Goal: Transaction & Acquisition: Obtain resource

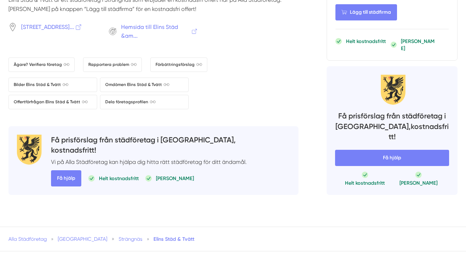
scroll to position [757, 0]
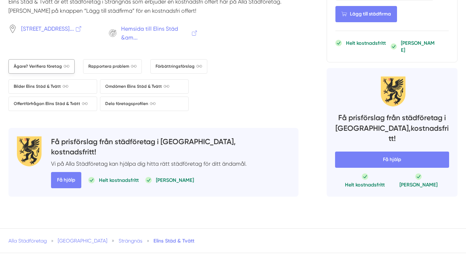
click at [42, 63] on span "Ägare? Verifiera företag" at bounding box center [42, 66] width 56 height 7
click at [52, 83] on span "Bilder Elins Städ & Tvätt" at bounding box center [41, 86] width 55 height 7
click at [64, 100] on span "Offertförfrågan Elins Städ & Tvätt" at bounding box center [51, 103] width 74 height 7
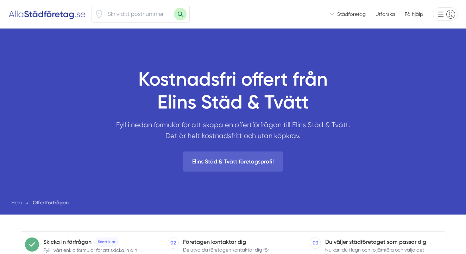
click at [276, 161] on link "Elins Städ & Tvätt företagsprofil" at bounding box center [233, 161] width 100 height 20
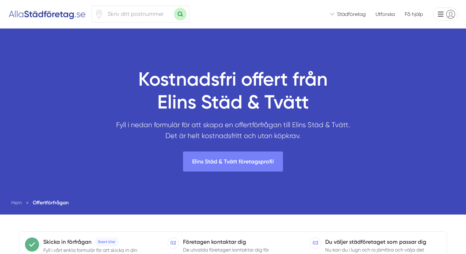
click at [52, 201] on span "Offertförfrågan" at bounding box center [51, 202] width 36 height 6
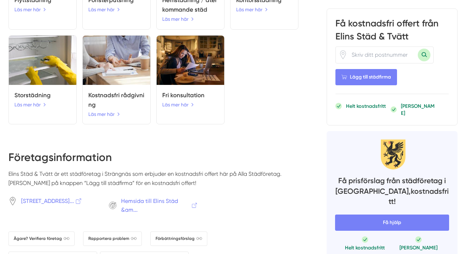
scroll to position [595, 0]
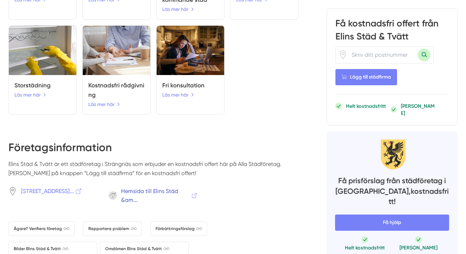
click at [146, 187] on span "Hemsida till Elins Städ &am..." at bounding box center [159, 196] width 77 height 18
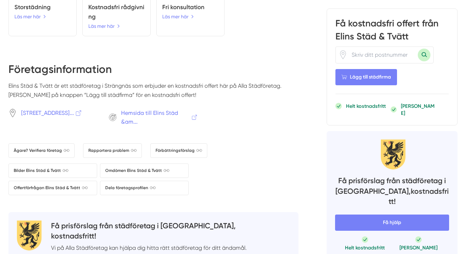
scroll to position [673, 0]
click at [407, 56] on input "number" at bounding box center [382, 54] width 70 height 16
type input "64544"
click at [430, 75] on div "Lägg till städfirma" at bounding box center [391, 77] width 113 height 16
click at [421, 53] on button "Sök med postnummer" at bounding box center [424, 55] width 13 height 13
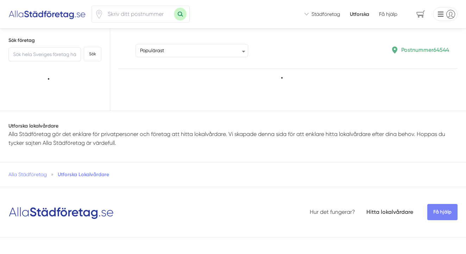
type input "64544"
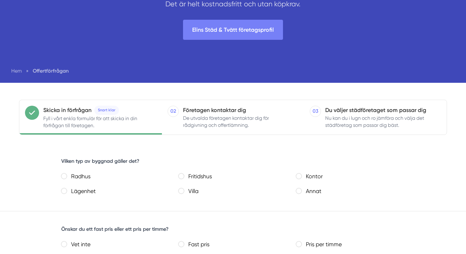
scroll to position [157, 0]
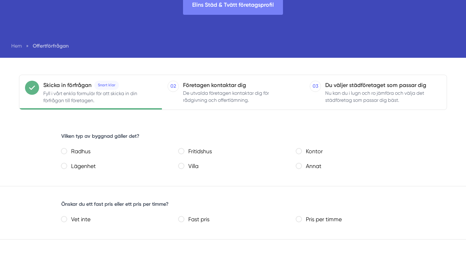
click at [64, 150] on input "Radhus" at bounding box center [64, 151] width 6 height 6
radio input "true"
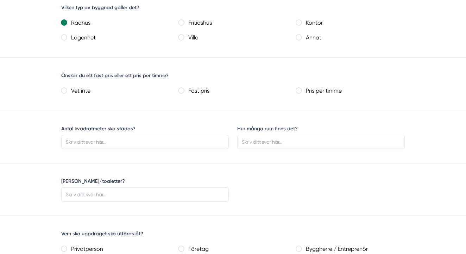
scroll to position [295, 0]
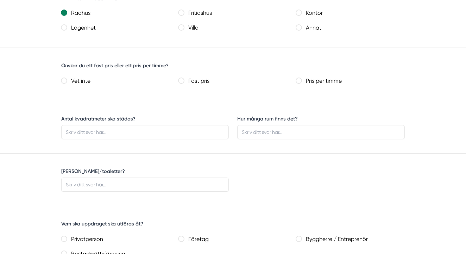
click at [64, 80] on inte "Vet inte" at bounding box center [64, 81] width 6 height 6
radio inte "true"
click at [113, 131] on input "Antal kvadratmeter ska städas?" at bounding box center [145, 132] width 168 height 14
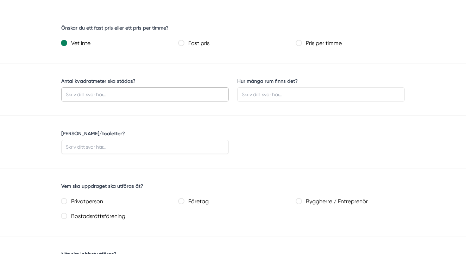
scroll to position [334, 0]
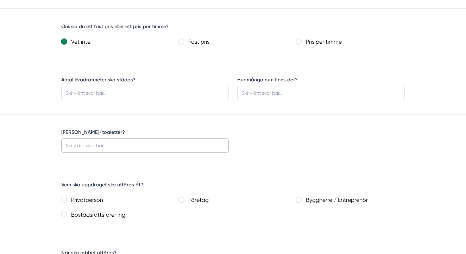
click at [110, 146] on input "[PERSON_NAME]/toaletter?" at bounding box center [145, 145] width 168 height 14
type input "1"
click at [63, 200] on input "Privatperson" at bounding box center [64, 200] width 6 height 6
radio input "true"
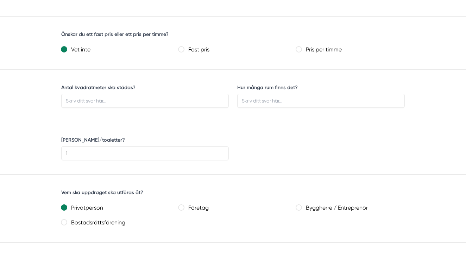
scroll to position [328, 0]
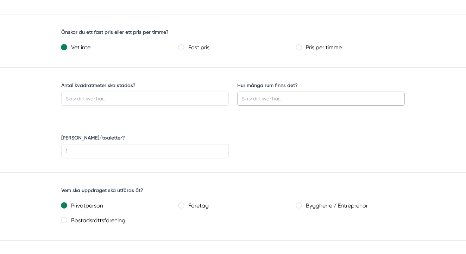
click at [288, 98] on input "Hur många rum finns det?" at bounding box center [321, 99] width 168 height 14
type input "önskar hjälp med badrum, kök, samt glasräcken trappa."
click at [126, 99] on input "Antal kvadratmeter ska städas?" at bounding box center [145, 99] width 168 height 14
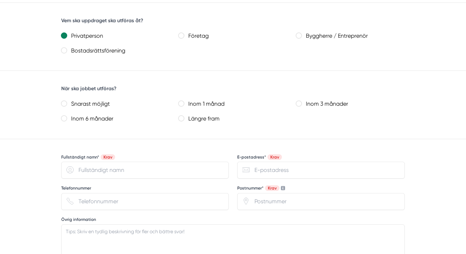
scroll to position [499, 0]
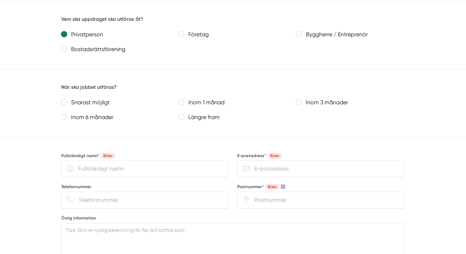
type input "ca 30"
click at [184, 103] on månad "Inom 1 månad" at bounding box center [181, 102] width 6 height 6
radio månad "true"
type input "Helena Skoglund"
click at [309, 169] on input "E-postadress* Krav" at bounding box center [321, 168] width 168 height 17
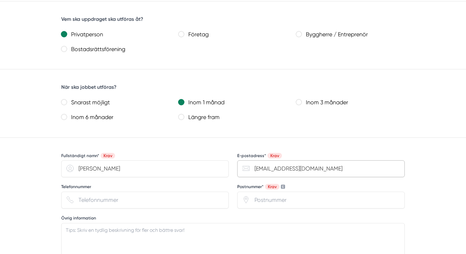
type input "skoglund6357@bahnhof.se"
type input "0708635257"
click at [302, 203] on input "Postnummer* Krav" at bounding box center [321, 199] width 168 height 17
type input "64544"
click at [433, 187] on form "If you are a human, ignore this field Elins Städ & Tvätt 3866 https://www.xn--a…" at bounding box center [233, 80] width 466 height 593
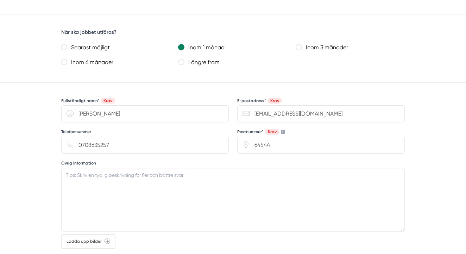
scroll to position [557, 0]
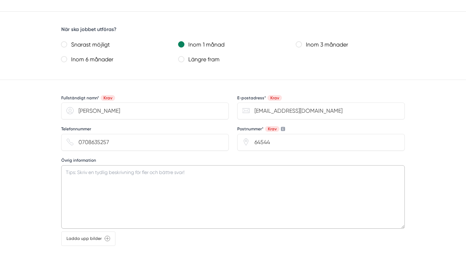
click at [195, 173] on textarea "Övrig information" at bounding box center [233, 196] width 344 height 63
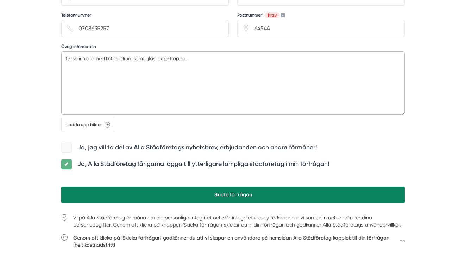
scroll to position [672, 0]
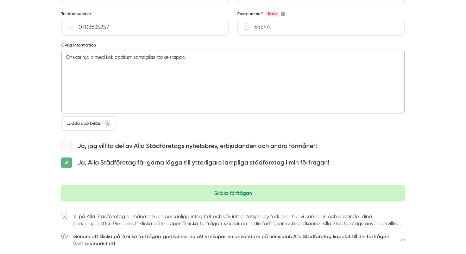
type textarea "Önskar hjälp med kök badrum samt glas räcke trappa."
click at [68, 161] on span at bounding box center [66, 162] width 11 height 11
click at [67, 157] on input "checkbox" at bounding box center [67, 157] width 0 height 0
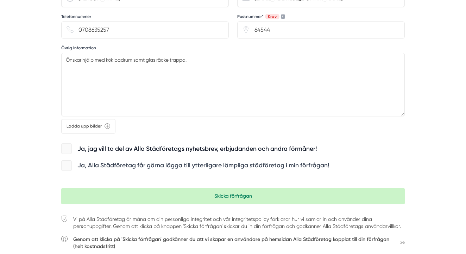
scroll to position [671, 0]
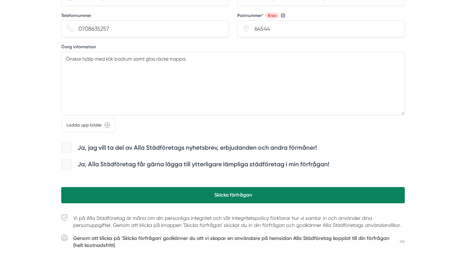
click at [241, 195] on button "Skicka förfrågan" at bounding box center [233, 195] width 344 height 16
